Goal: Transaction & Acquisition: Register for event/course

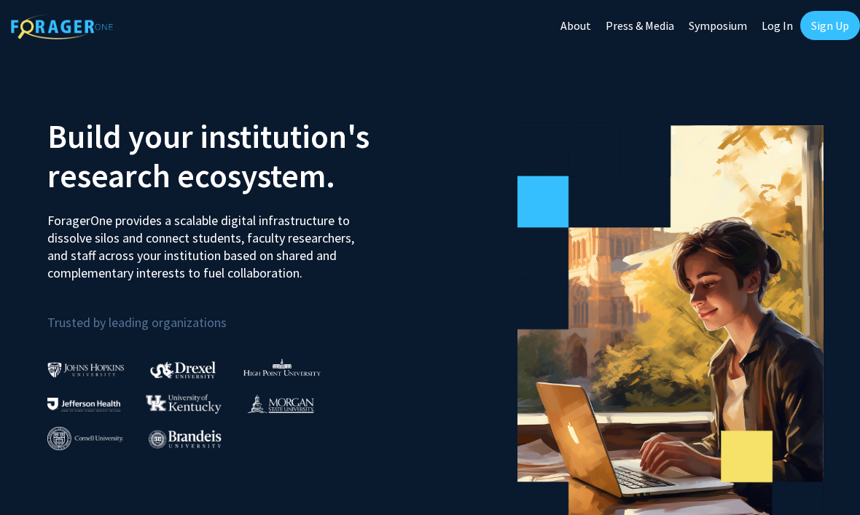
click at [845, 35] on link "Sign Up" at bounding box center [830, 25] width 60 height 29
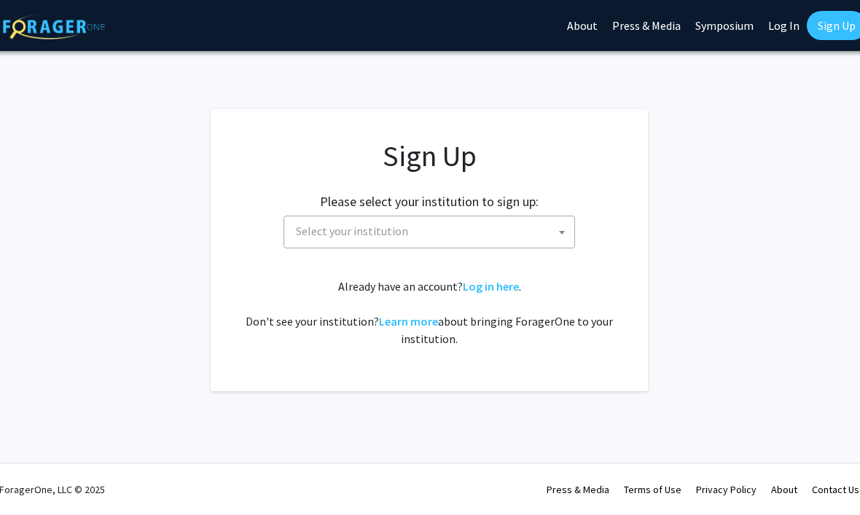
scroll to position [0, 15]
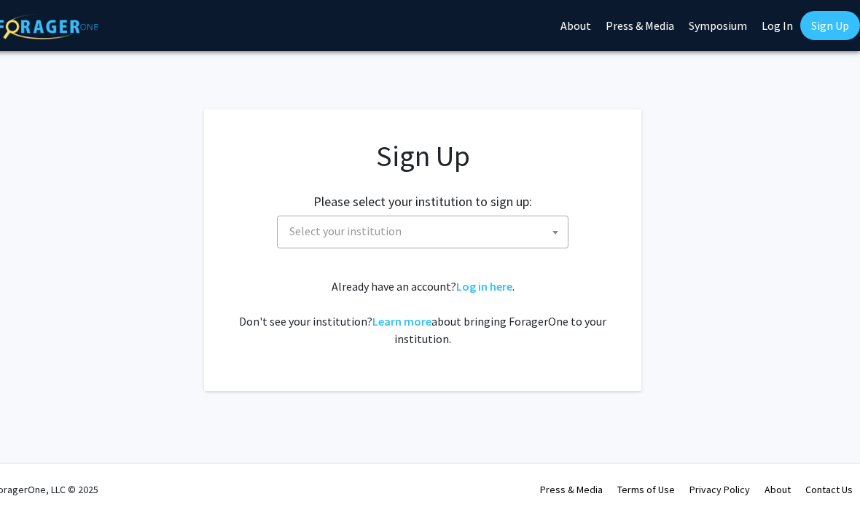
click at [546, 235] on span "Select your institution" at bounding box center [426, 231] width 284 height 30
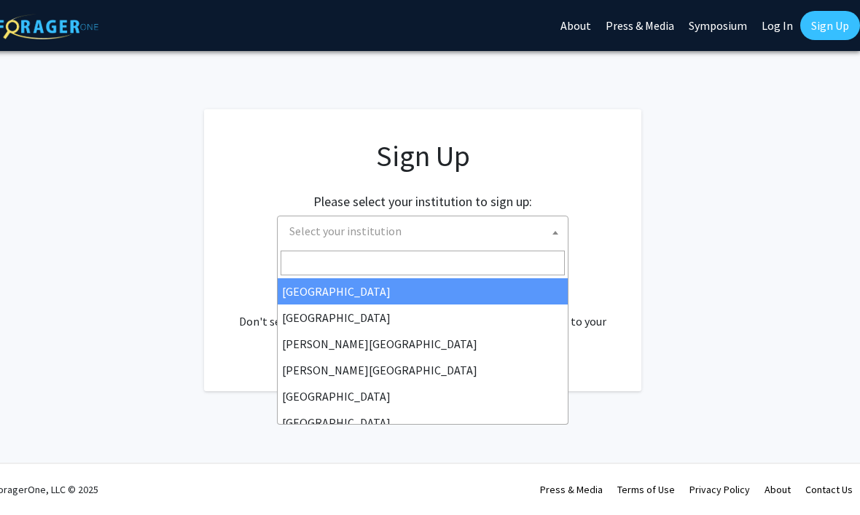
select select "34"
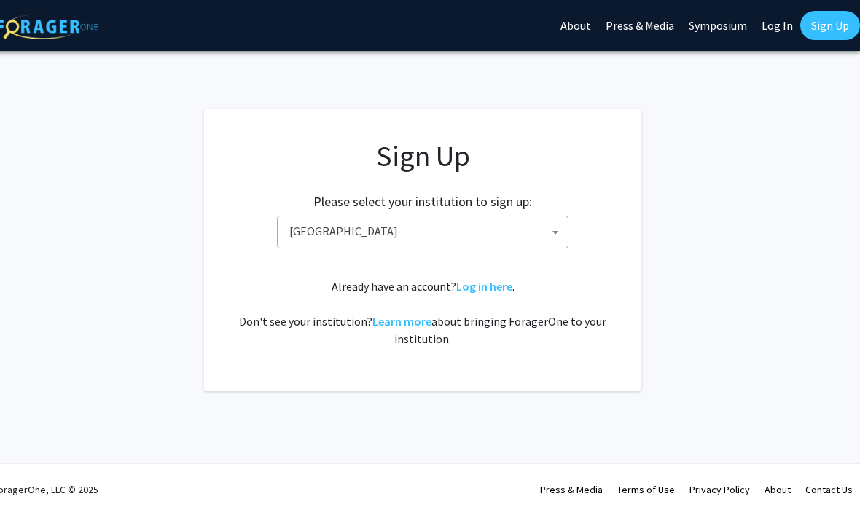
scroll to position [0, 0]
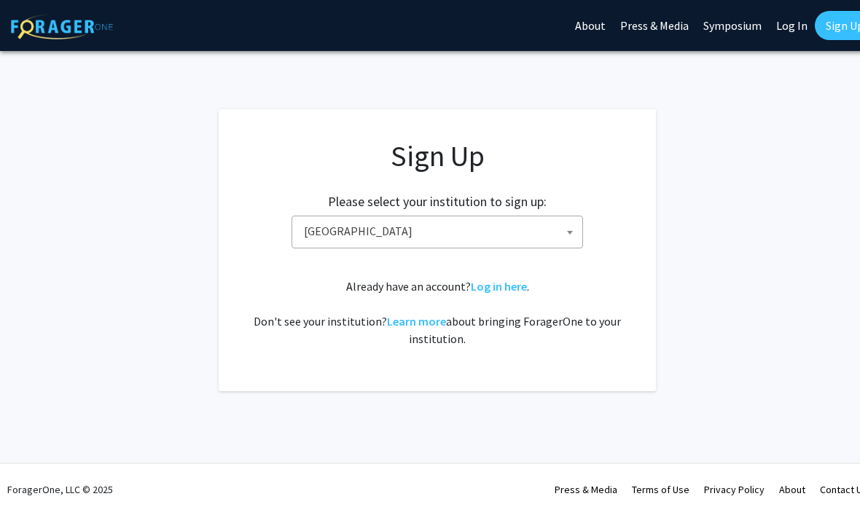
click at [340, 227] on span "[GEOGRAPHIC_DATA]" at bounding box center [440, 231] width 284 height 30
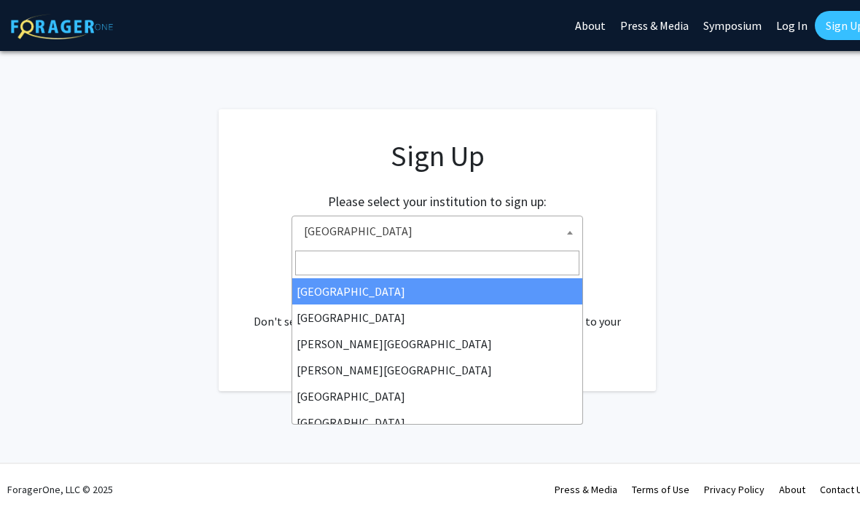
click at [329, 259] on input "Search" at bounding box center [437, 263] width 284 height 25
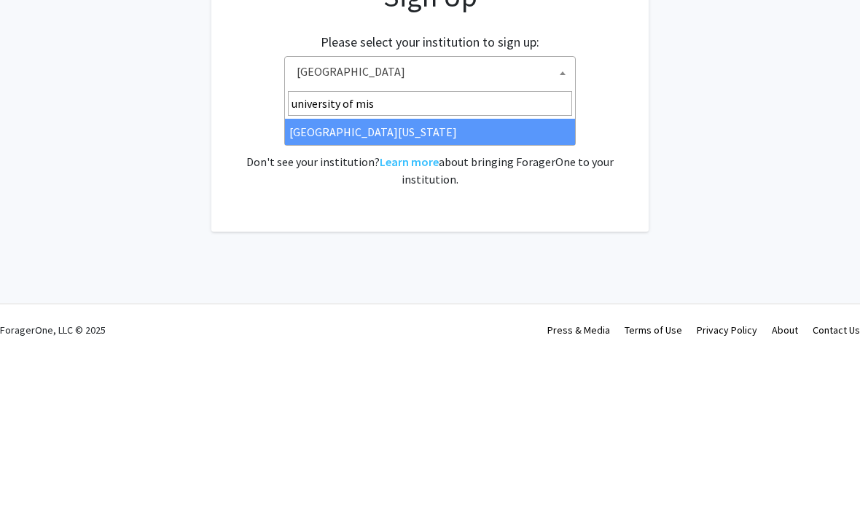
type input "university of miss"
select select "33"
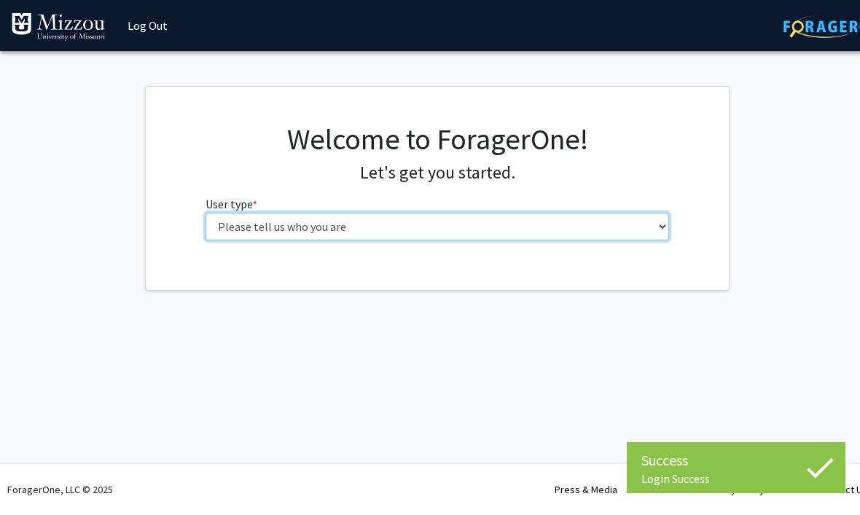
click at [640, 239] on select "Please tell us who you are Undergraduate Student Master's Student Doctoral Cand…" at bounding box center [438, 227] width 464 height 28
select select "1: undergrad"
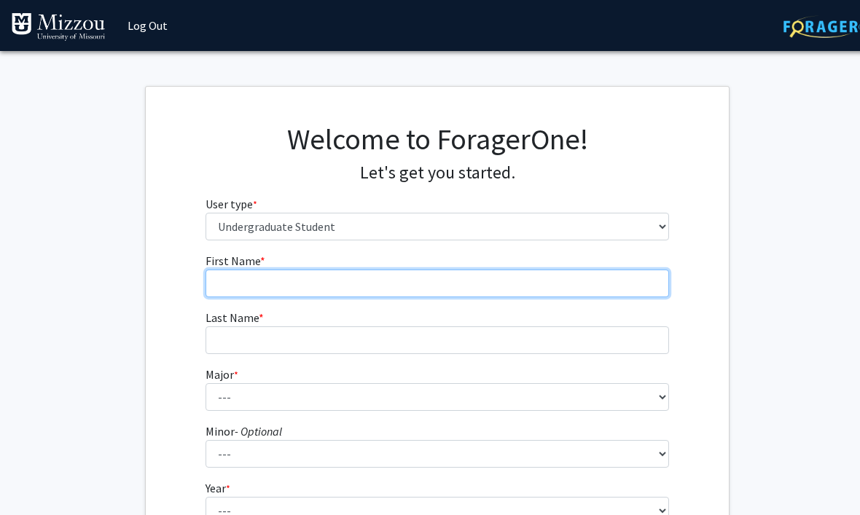
click at [585, 289] on input "First Name * required" at bounding box center [438, 284] width 464 height 28
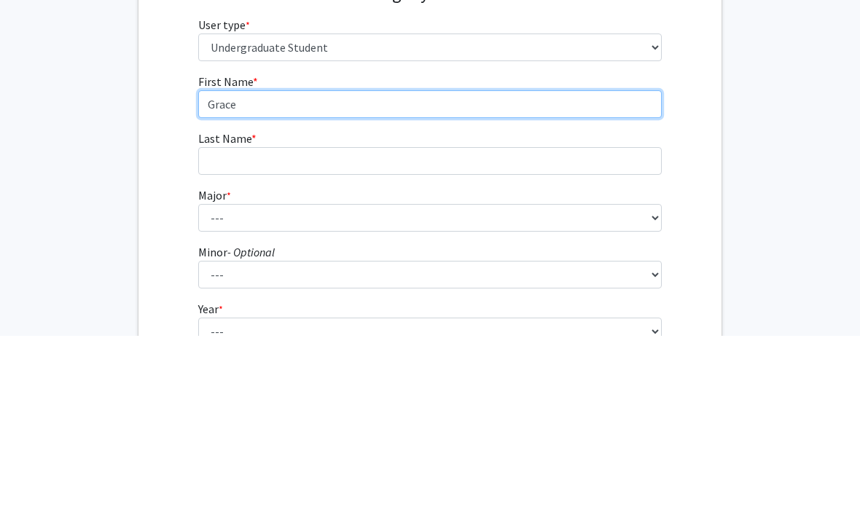
type input "Grace"
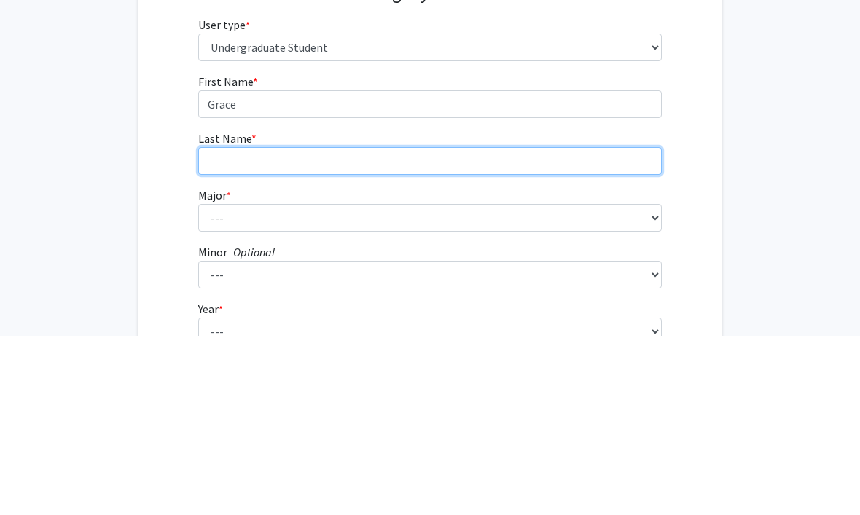
click at [359, 327] on input "Last Name * required" at bounding box center [430, 341] width 464 height 28
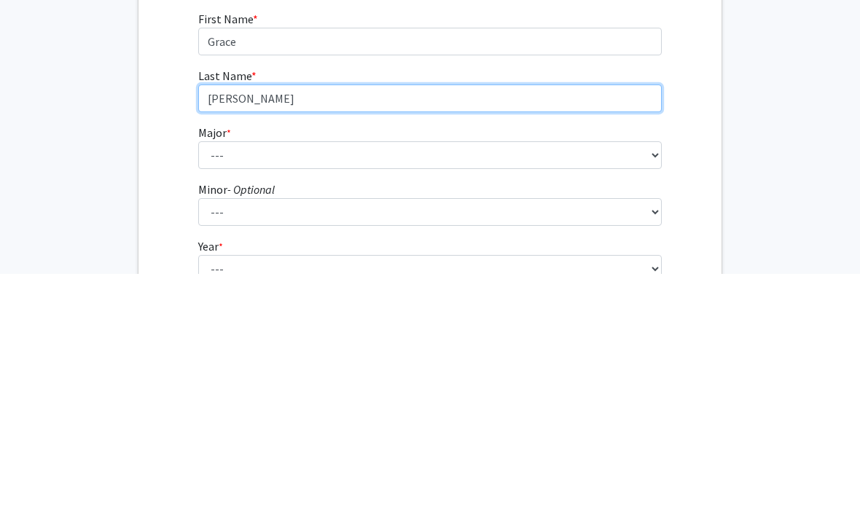
type input "Braman"
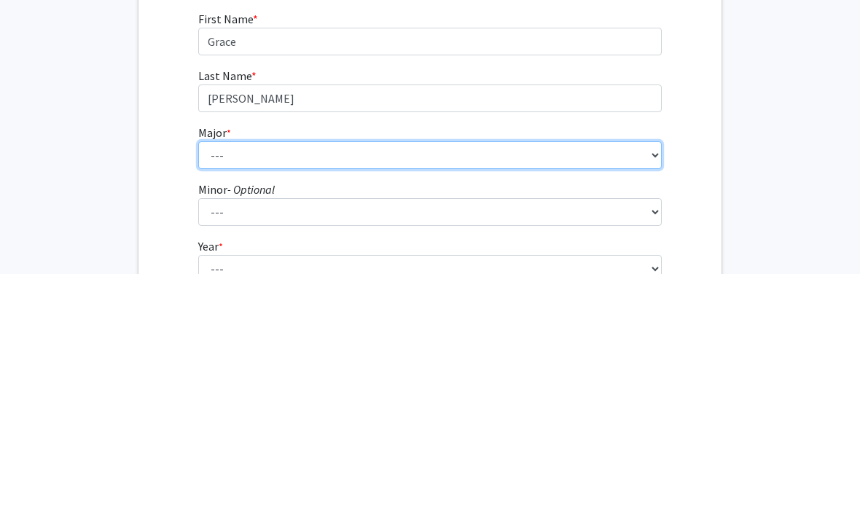
click at [214, 383] on select "--- Agribusiness Management Agricultural Education Agricultural Education: Comm…" at bounding box center [430, 397] width 464 height 28
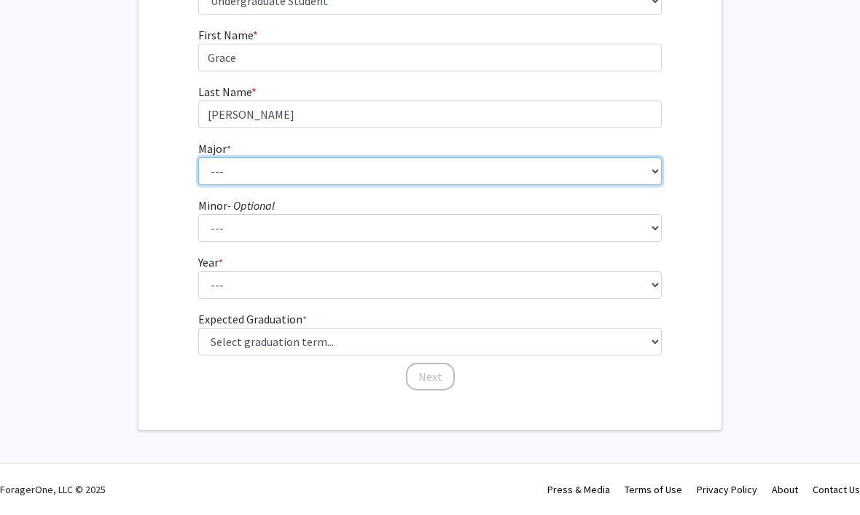
select select "8: 2497"
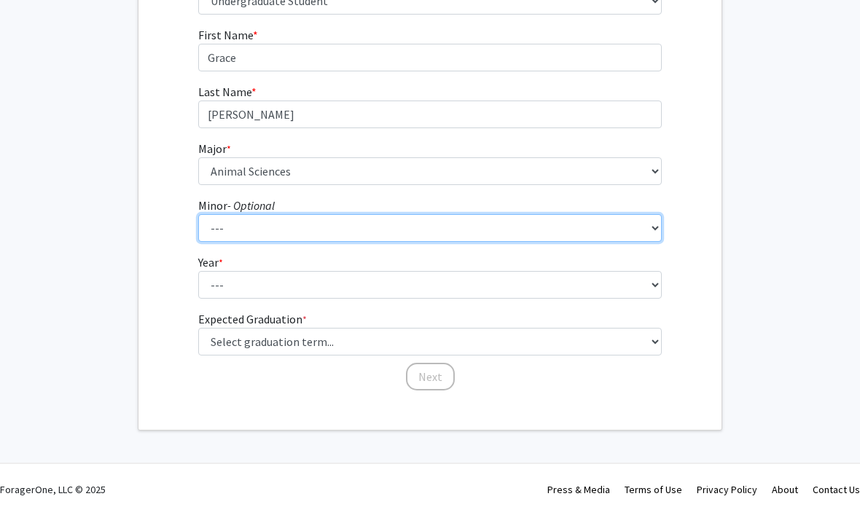
click at [222, 227] on select "--- Accountancy Aerospace Engineering Aerospace Studies Agribusiness Management…" at bounding box center [430, 229] width 464 height 28
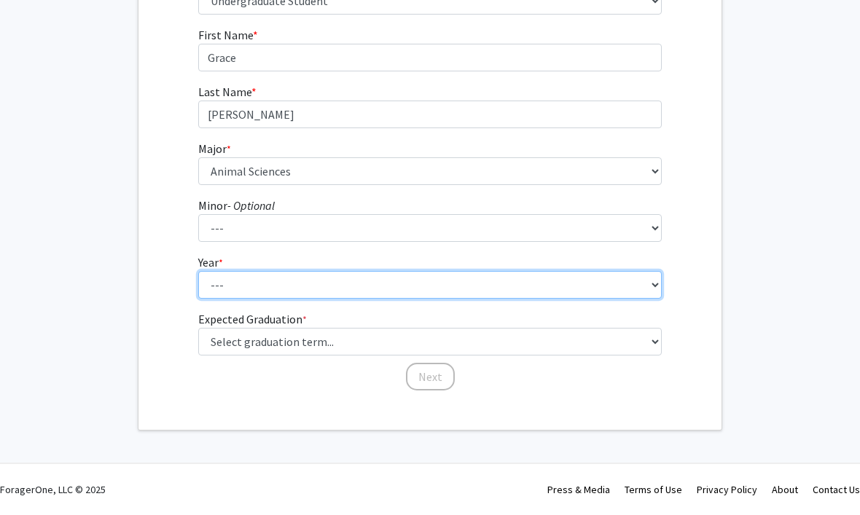
click at [204, 293] on select "--- First-year Sophomore Junior Senior Postbaccalaureate Certificate" at bounding box center [430, 286] width 464 height 28
select select "1: first-year"
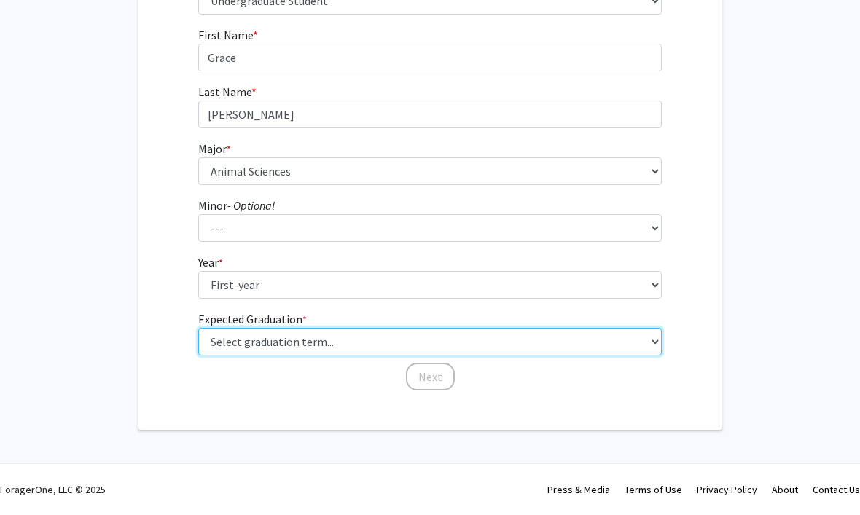
click at [408, 354] on select "Select graduation term... Spring 2025 Summer 2025 Fall 2025 Winter 2025 Spring …" at bounding box center [430, 343] width 464 height 28
select select "17: spring_2029"
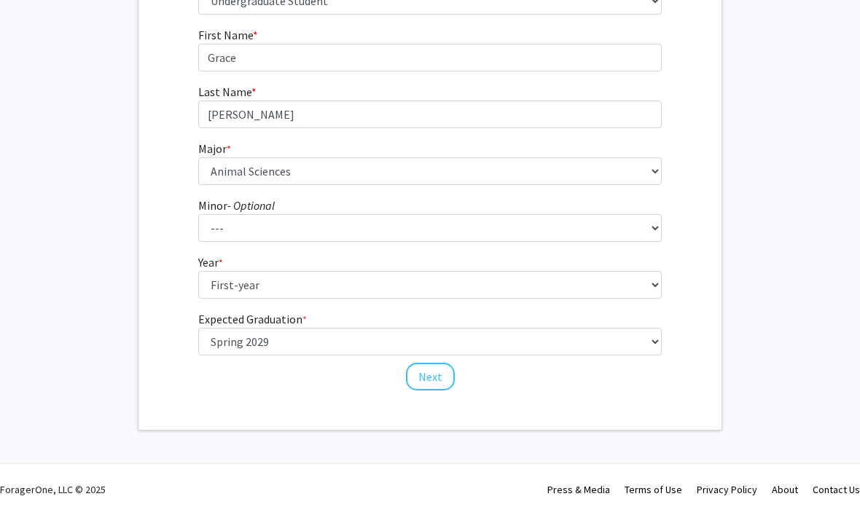
click at [443, 381] on button "Next" at bounding box center [430, 378] width 49 height 28
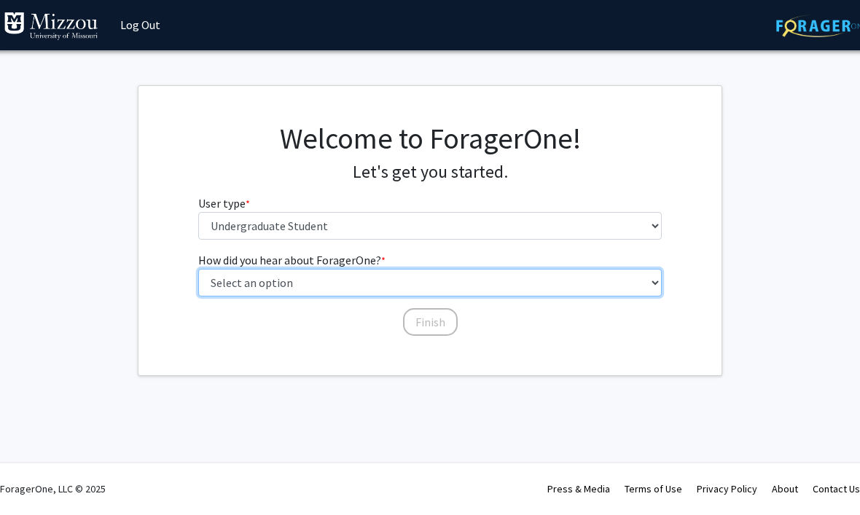
click at [531, 294] on select "Select an option Peer/student recommendation Faculty/staff recommendation Unive…" at bounding box center [430, 284] width 464 height 28
select select "2: faculty_recommendation"
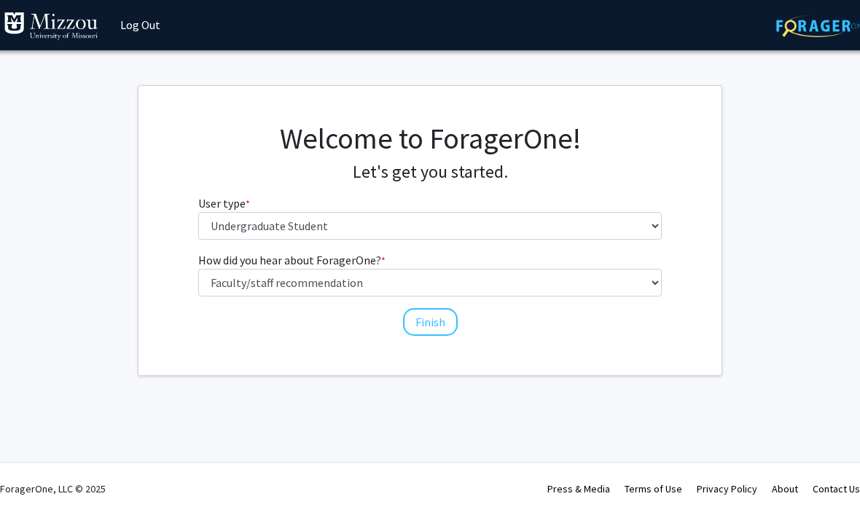
click at [450, 327] on button "Finish" at bounding box center [430, 323] width 55 height 28
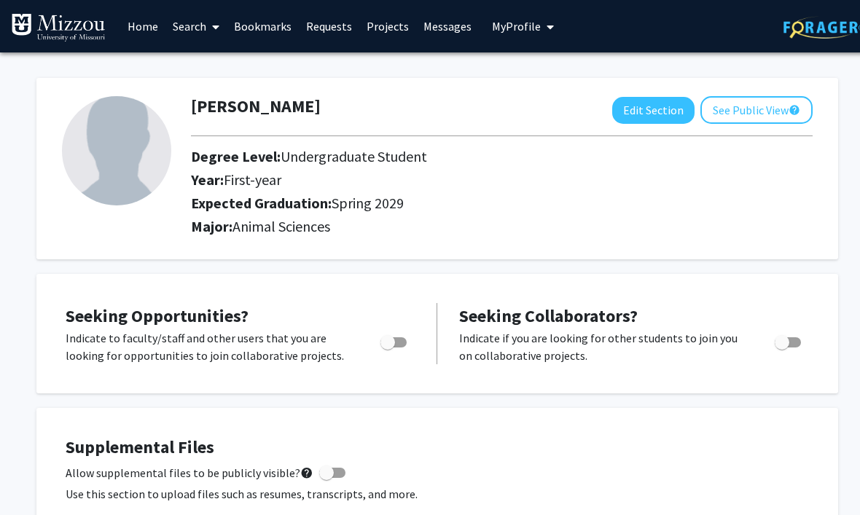
click at [136, 28] on link "Home" at bounding box center [142, 26] width 45 height 51
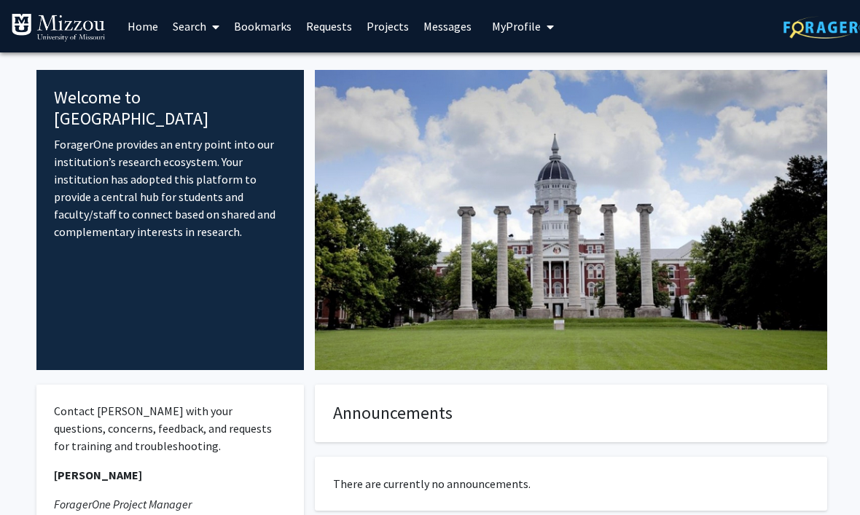
scroll to position [12, 0]
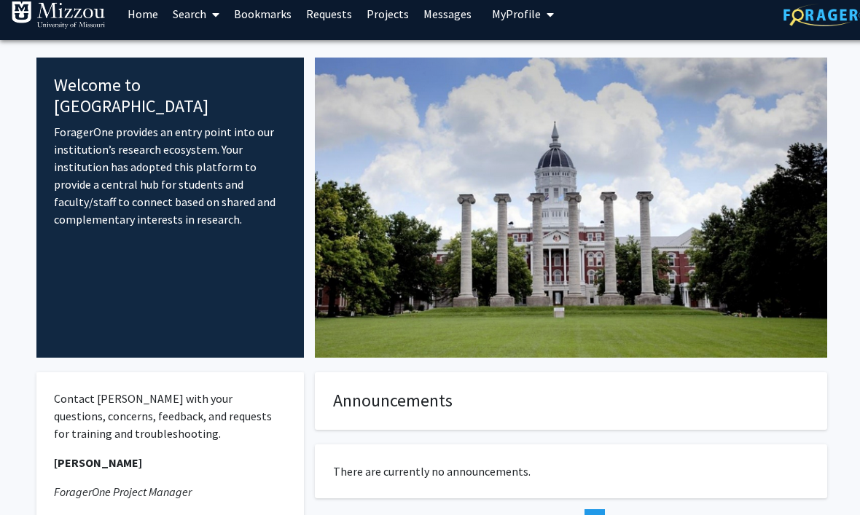
click at [178, 18] on link "Search" at bounding box center [195, 13] width 61 height 51
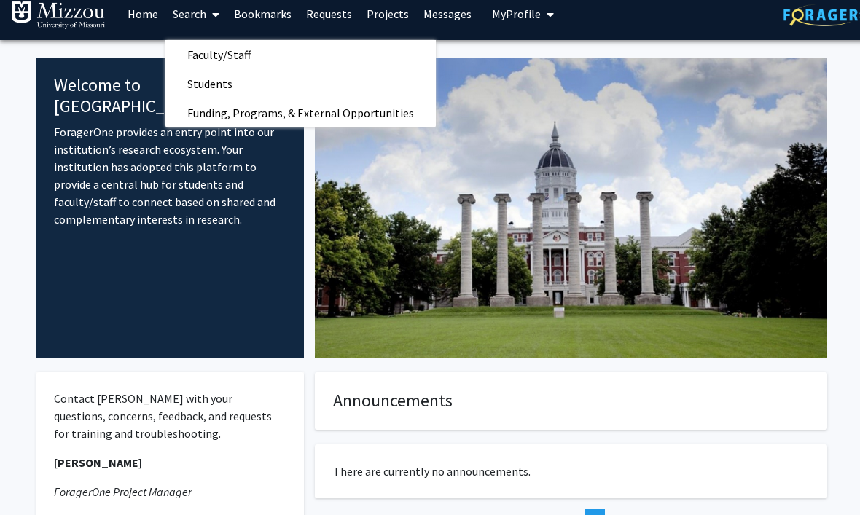
click at [187, 53] on span "Faculty/Staff" at bounding box center [218, 54] width 107 height 29
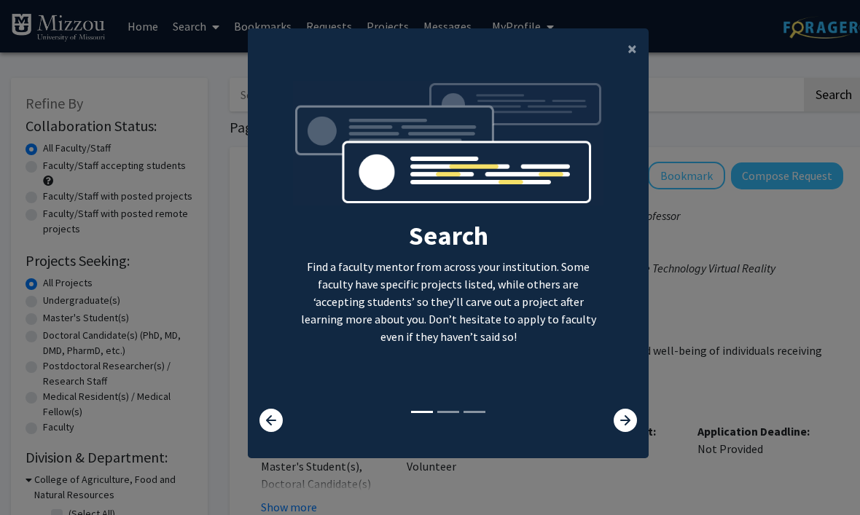
scroll to position [63, 0]
click at [625, 410] on icon at bounding box center [625, 420] width 23 height 23
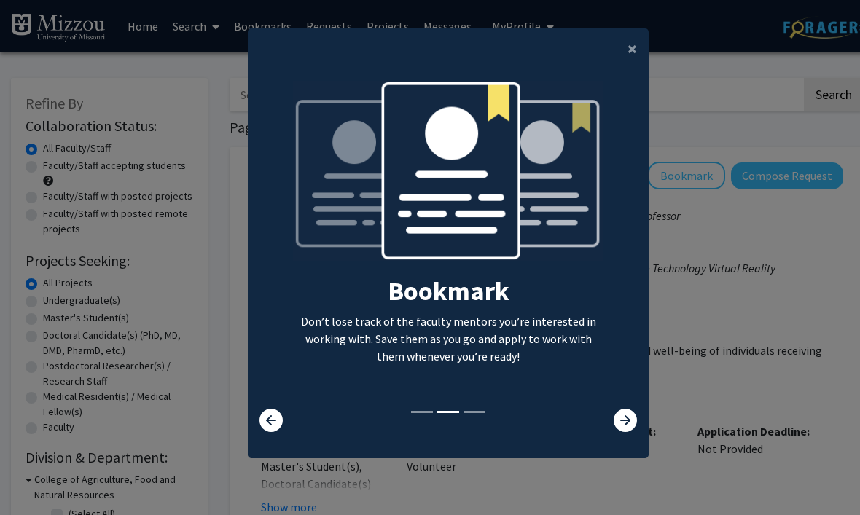
click at [621, 410] on icon at bounding box center [625, 420] width 23 height 23
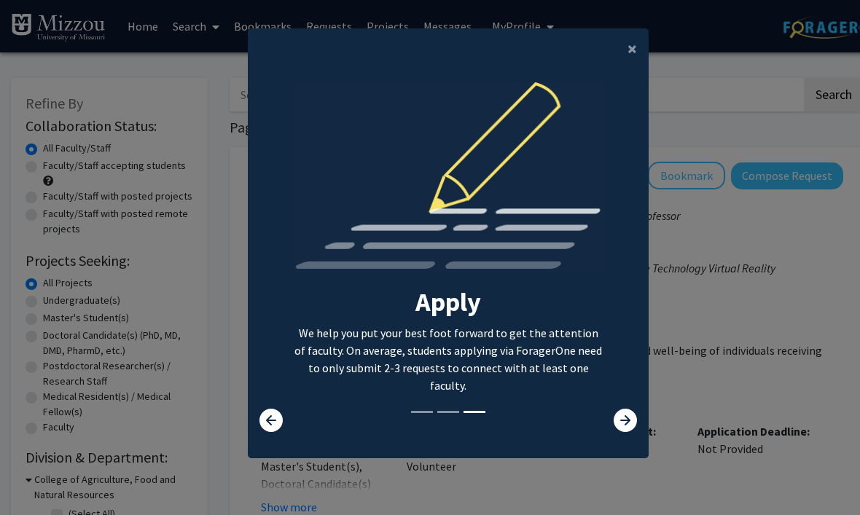
click at [627, 412] on icon at bounding box center [625, 420] width 23 height 23
click at [619, 411] on icon at bounding box center [625, 420] width 23 height 23
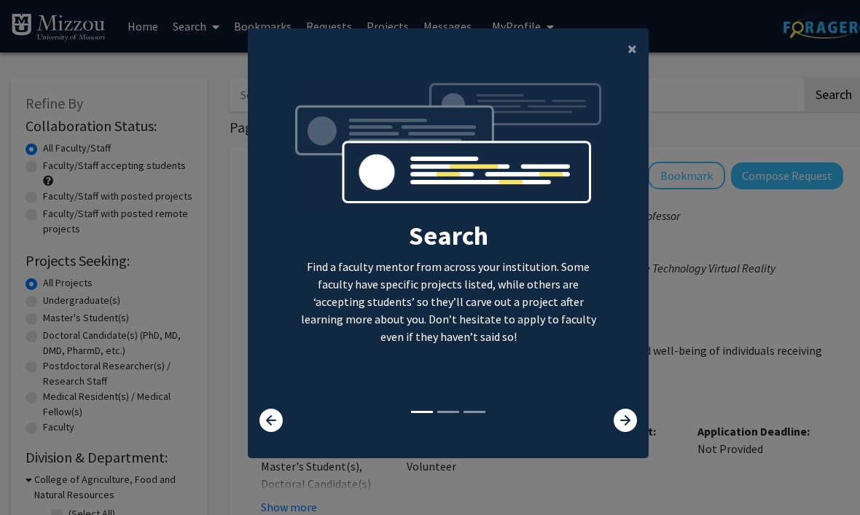
click at [627, 409] on icon at bounding box center [625, 420] width 23 height 23
click at [635, 36] on button "×" at bounding box center [632, 48] width 33 height 41
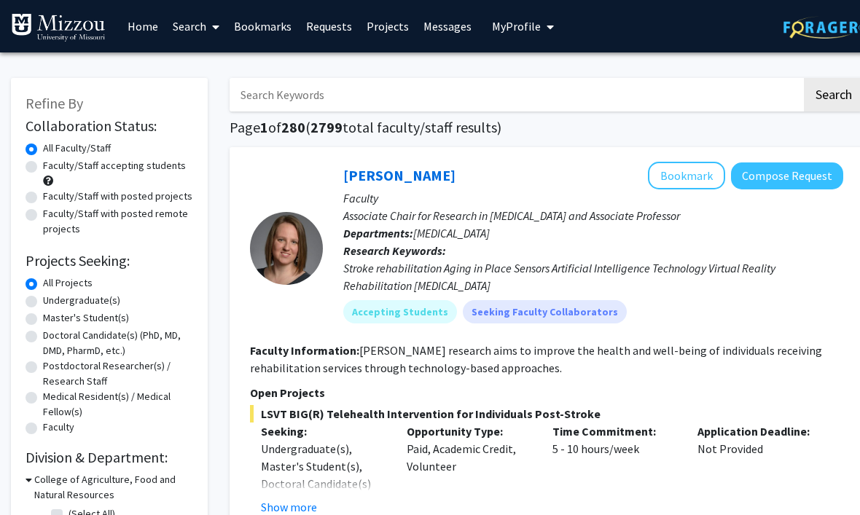
click at [250, 84] on input "Search Keywords" at bounding box center [516, 95] width 572 height 34
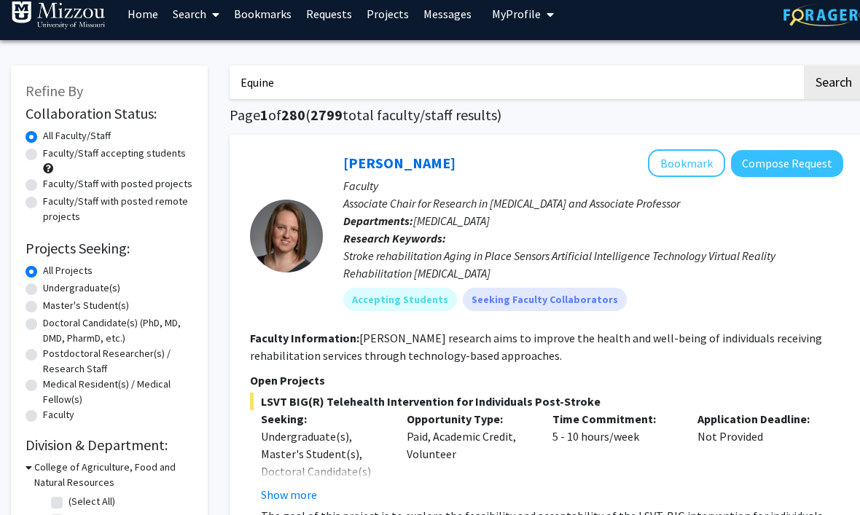
type input "Equine"
click at [833, 81] on button "Search" at bounding box center [834, 83] width 60 height 34
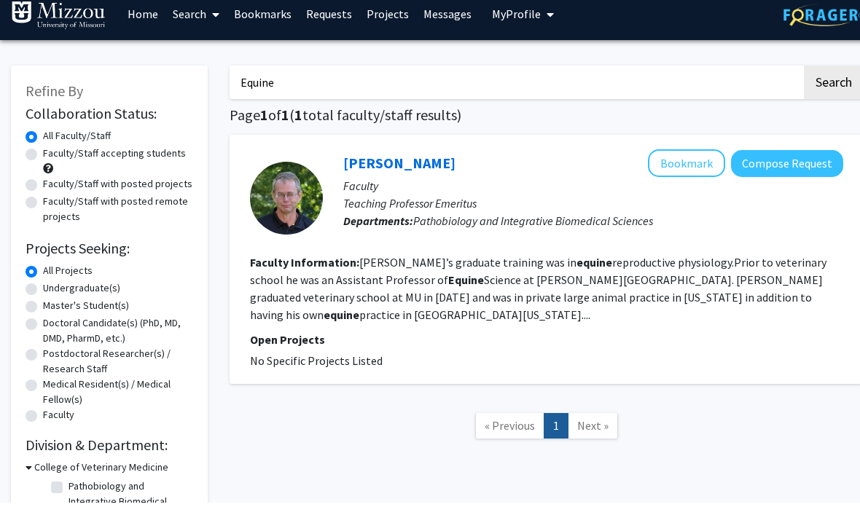
scroll to position [12, 0]
click at [693, 157] on button "Bookmark" at bounding box center [686, 163] width 77 height 28
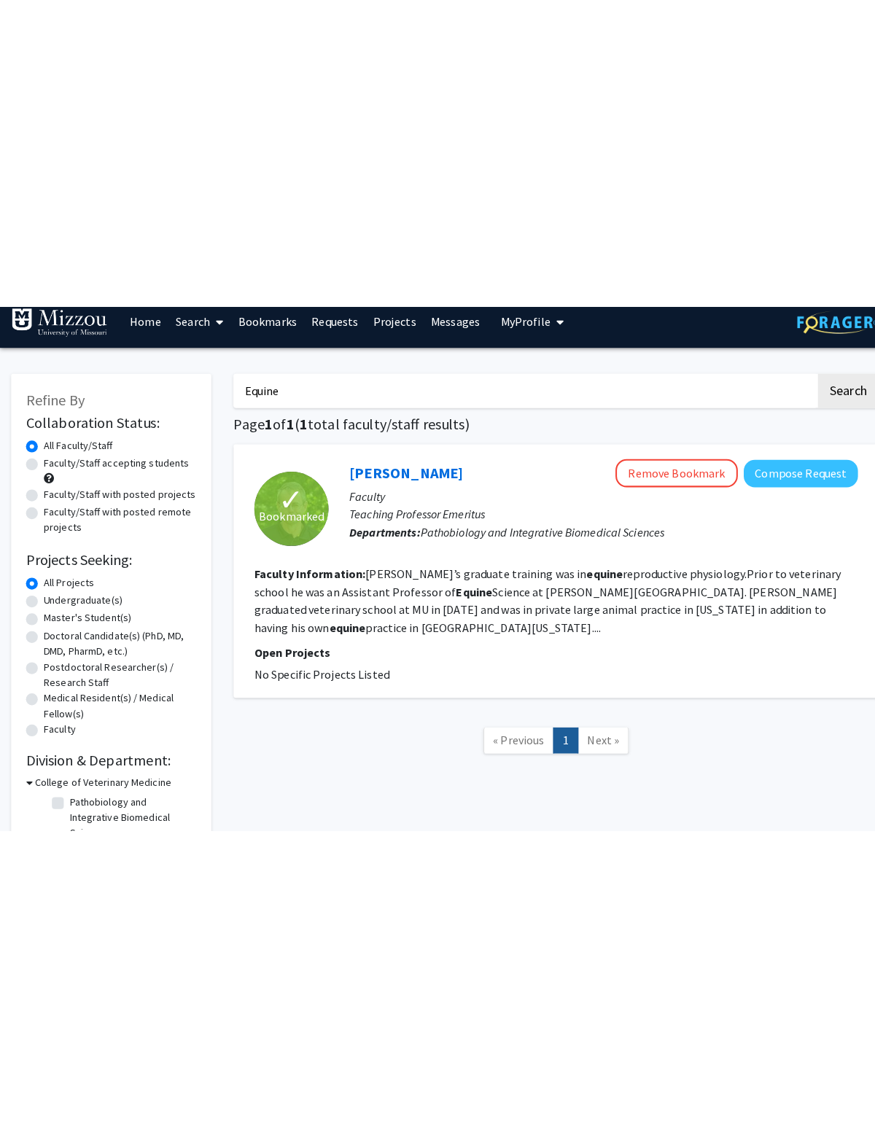
scroll to position [0, 0]
